Goal: Check status: Check status

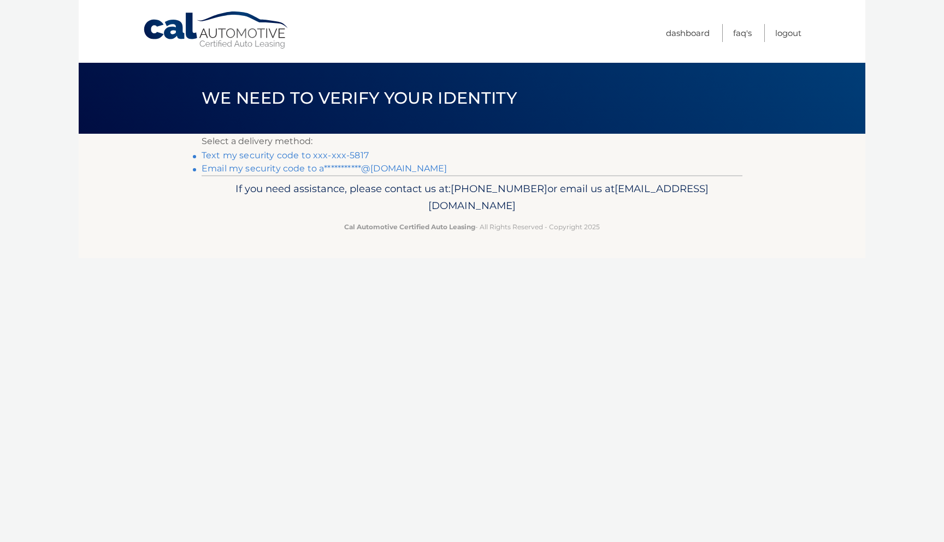
click at [275, 158] on link "Text my security code to xxx-xxx-5817" at bounding box center [284, 155] width 167 height 10
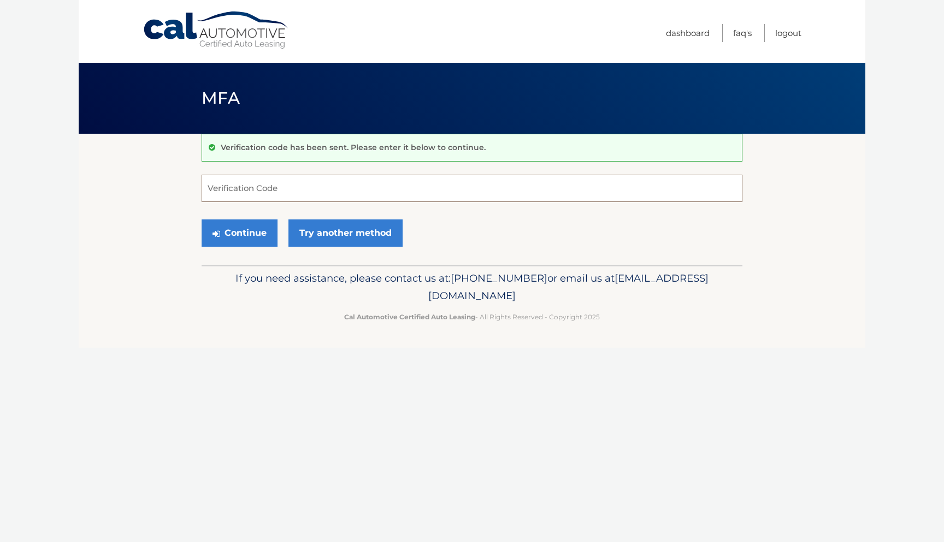
click at [257, 182] on input "Verification Code" at bounding box center [471, 188] width 541 height 27
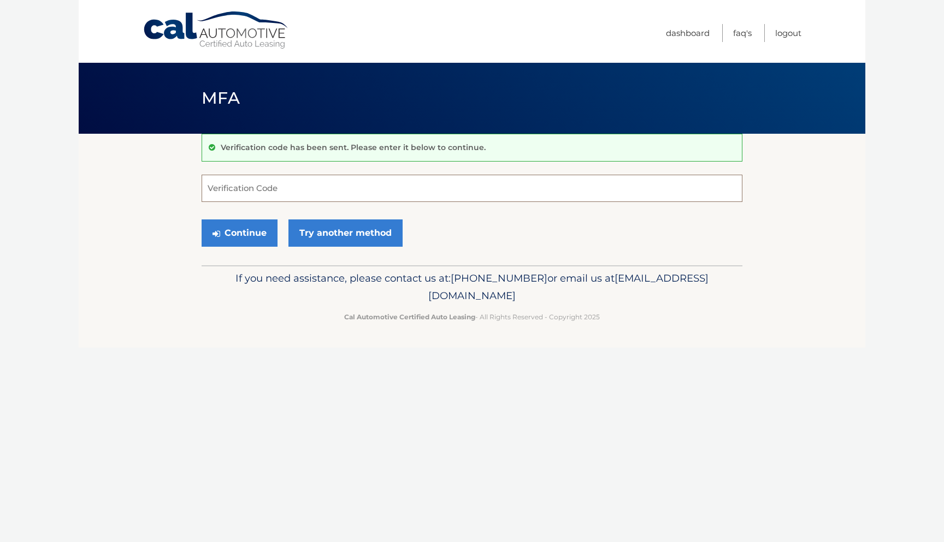
click at [257, 182] on input "Verification Code" at bounding box center [471, 188] width 541 height 27
type input "413138"
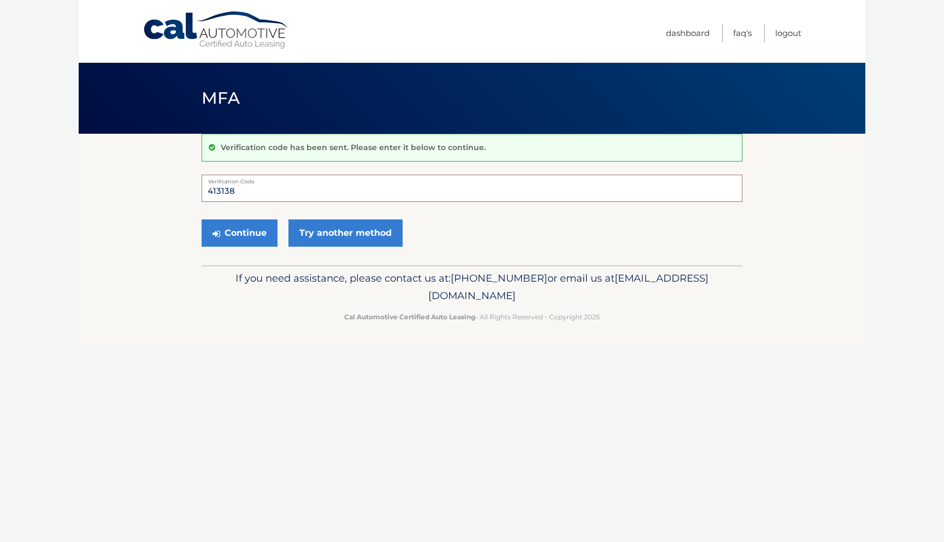
click at [239, 233] on button "Continue" at bounding box center [239, 232] width 76 height 27
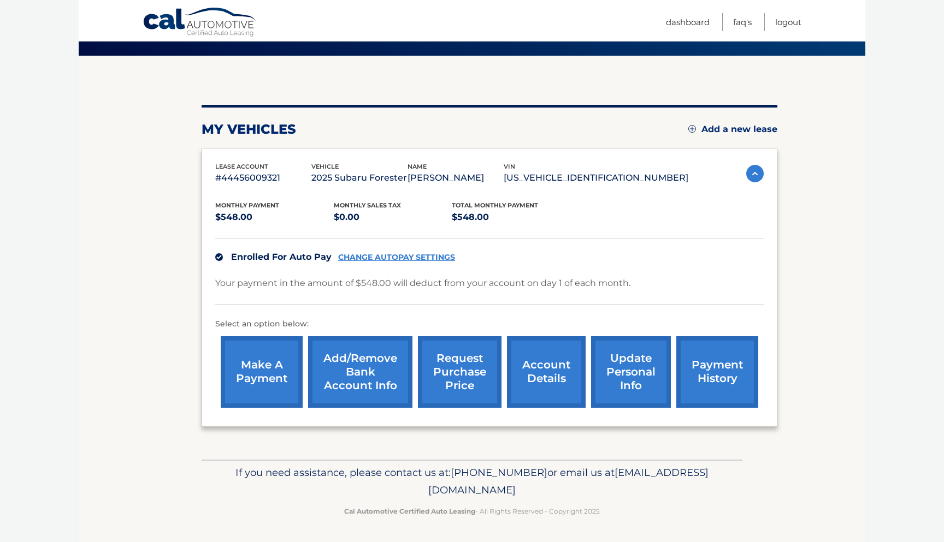
scroll to position [91, 0]
click at [535, 379] on link "account details" at bounding box center [546, 372] width 79 height 72
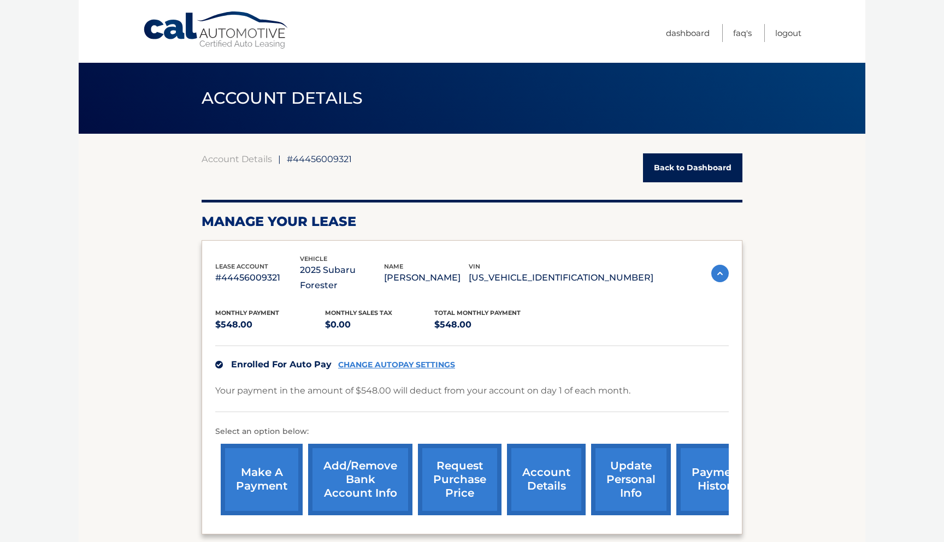
click at [673, 163] on link "Back to Dashboard" at bounding box center [692, 167] width 99 height 29
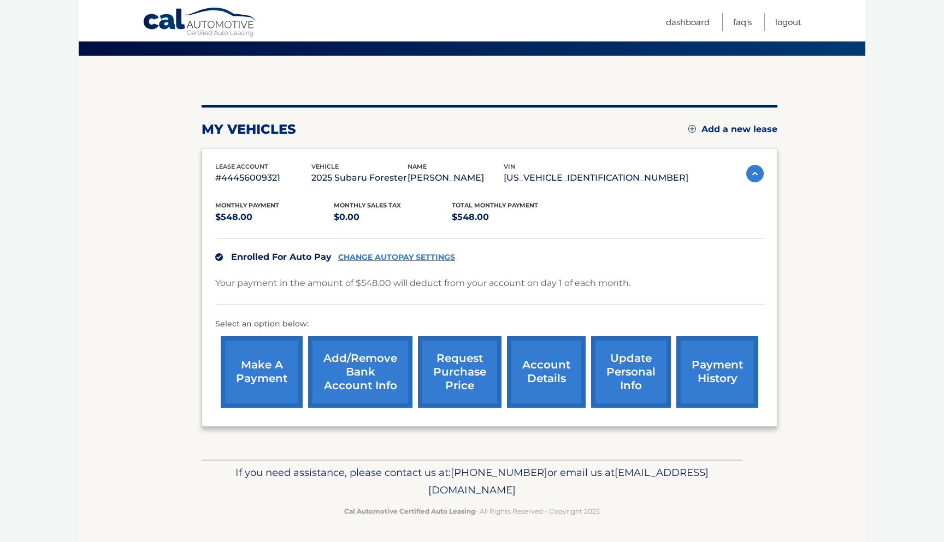
scroll to position [91, 0]
click at [673, 26] on link "Dashboard" at bounding box center [688, 22] width 44 height 18
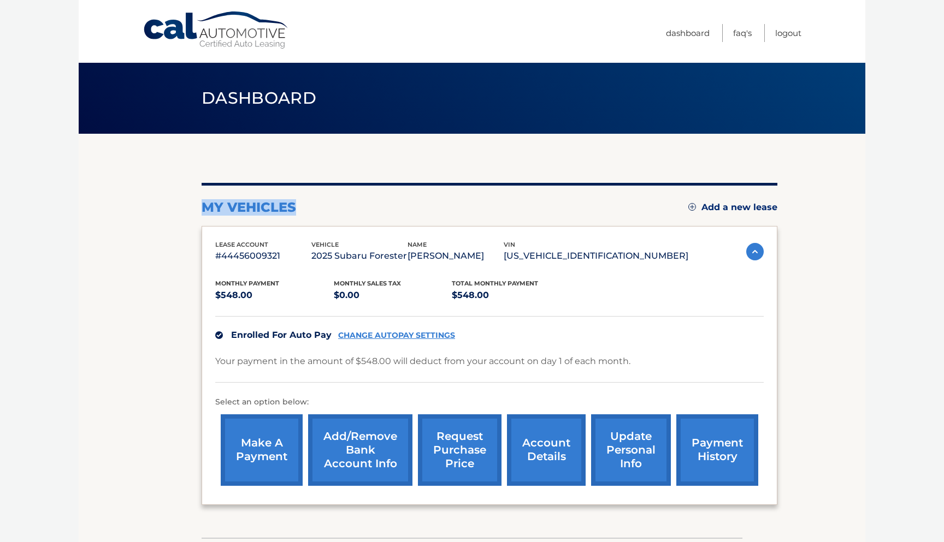
drag, startPoint x: 297, startPoint y: 205, endPoint x: 204, endPoint y: 210, distance: 93.5
click at [204, 210] on div "my vehicles Add a new lease" at bounding box center [489, 207] width 576 height 16
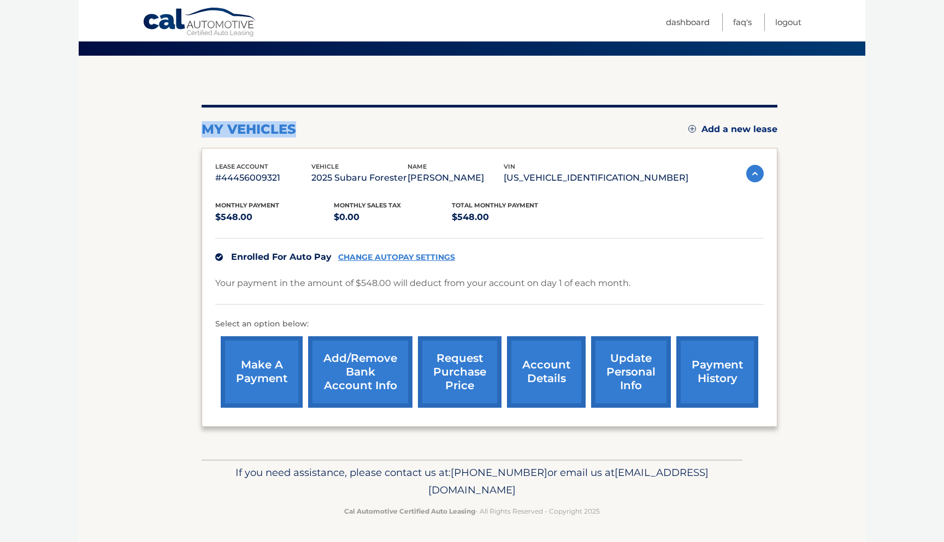
scroll to position [91, 0]
click at [754, 169] on img at bounding box center [754, 173] width 17 height 17
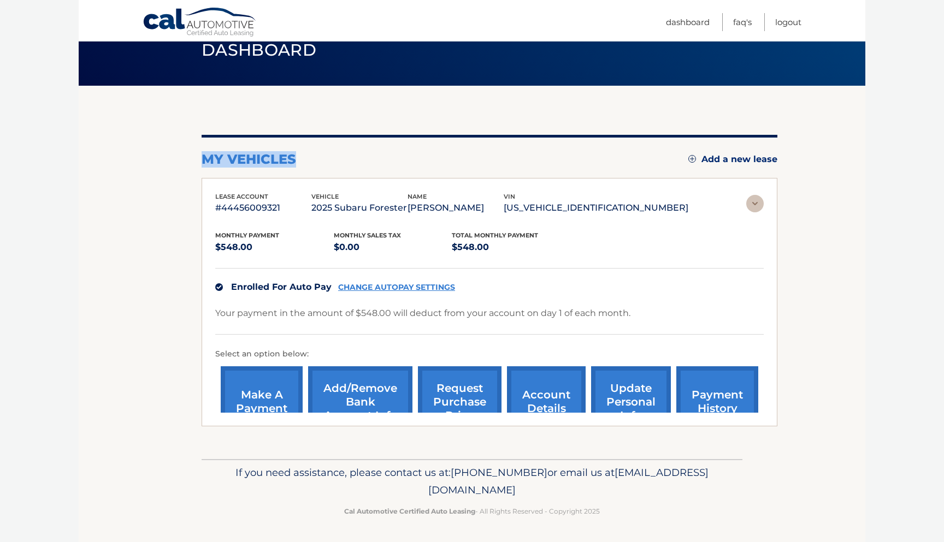
scroll to position [0, 0]
